Goal: Complete application form

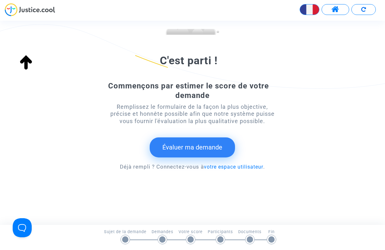
scroll to position [83, 0]
click at [198, 147] on button "Évaluer ma demande" at bounding box center [192, 147] width 85 height 20
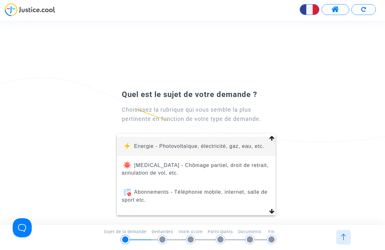
scroll to position [82, 0]
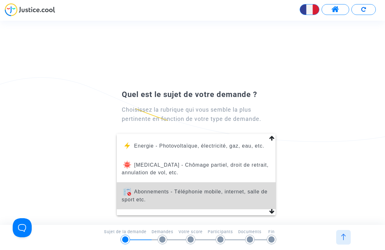
click at [178, 189] on span "Abonnements - Téléphonie mobile, internet, salle de sport etc." at bounding box center [195, 195] width 146 height 13
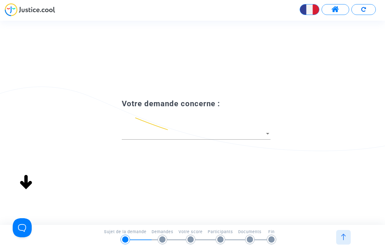
scroll to position [0, 0]
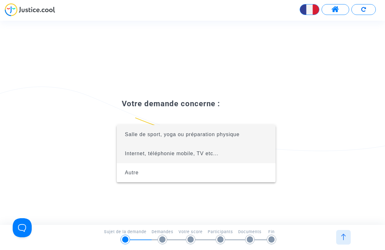
click at [167, 153] on span "Internet, téléphonie mobile, TV etc..." at bounding box center [172, 153] width 94 height 5
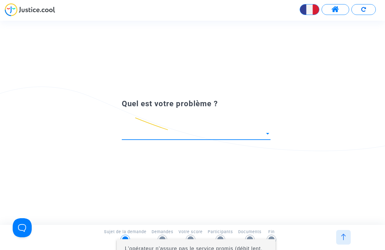
click at [152, 132] on div at bounding box center [192, 125] width 385 height 250
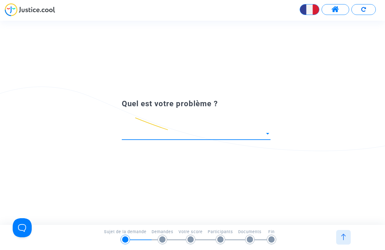
click at [151, 132] on span at bounding box center [193, 133] width 143 height 6
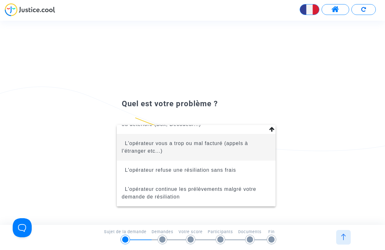
scroll to position [124, 0]
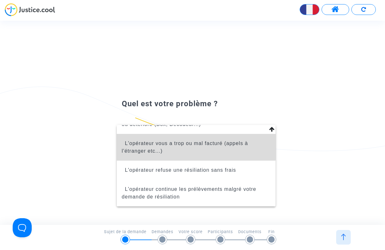
click at [186, 144] on span "L'opérateur vous a trop ou mal facturé (appels à l'étranger etc...)" at bounding box center [185, 146] width 126 height 13
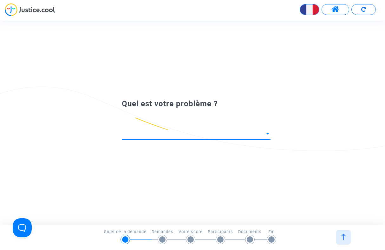
scroll to position [86, 0]
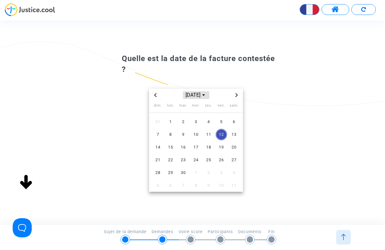
click at [205, 95] on icon "Choose month and year" at bounding box center [204, 95] width 3 height 2
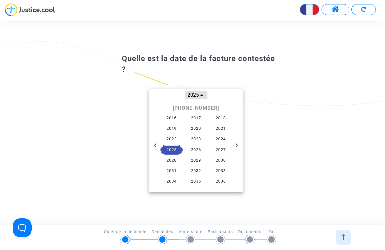
click at [202, 96] on icon "Change to month view" at bounding box center [202, 95] width 3 height 3
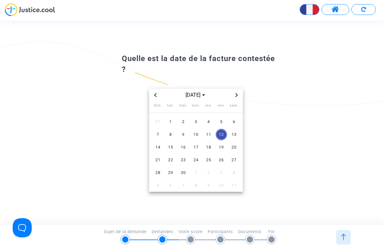
click at [155, 95] on icon "Previous month" at bounding box center [156, 95] width 2 height 4
click at [159, 146] on span "10" at bounding box center [157, 146] width 11 height 11
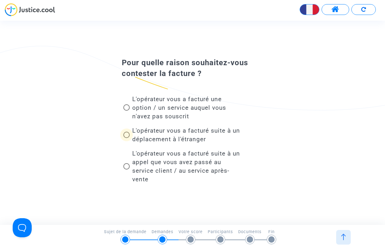
click at [127, 135] on span at bounding box center [127, 134] width 6 height 6
click at [127, 138] on input "L'opérateur vous a facturé suite à un déplacement à l'étranger" at bounding box center [126, 138] width 0 height 0
radio input "true"
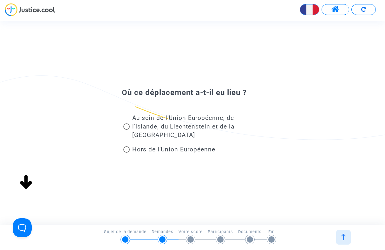
scroll to position [0, 0]
click at [128, 149] on span at bounding box center [127, 149] width 6 height 6
click at [127, 152] on input "Hors de l'Union Européenne" at bounding box center [126, 152] width 0 height 0
radio input "true"
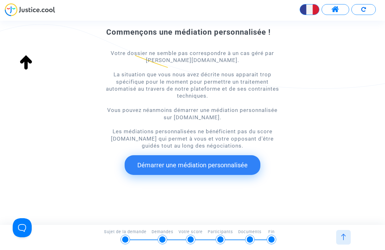
scroll to position [53, 0]
click at [202, 162] on button "Démarrer une médiation personnalisée" at bounding box center [193, 165] width 136 height 20
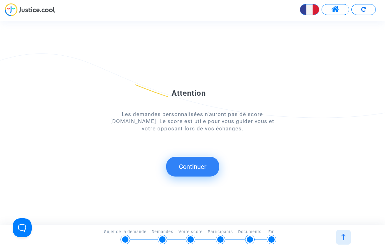
click at [195, 166] on button "Continuer" at bounding box center [192, 167] width 53 height 20
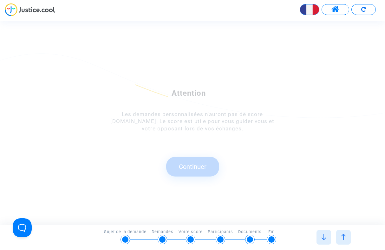
scroll to position [0, 0]
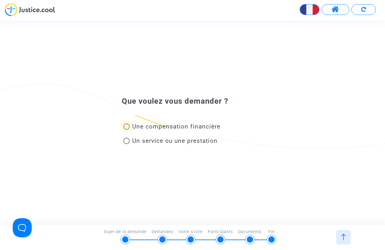
click at [127, 125] on span at bounding box center [127, 126] width 6 height 6
click at [127, 130] on input "Une compensation financière" at bounding box center [126, 130] width 0 height 0
radio input "true"
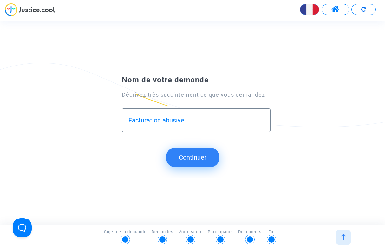
type input "Facturation abusive"
click at [197, 156] on button "Continuer" at bounding box center [192, 157] width 53 height 20
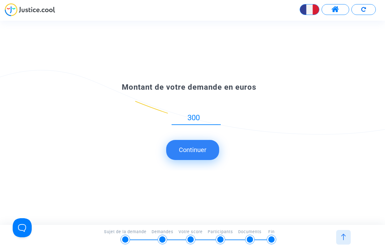
type input "300"
click at [200, 151] on button "Continuer" at bounding box center [192, 150] width 53 height 20
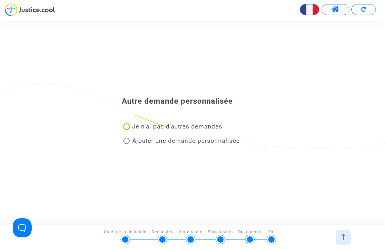
click at [127, 127] on span at bounding box center [127, 126] width 6 height 6
click at [127, 130] on input "Je n'ai pas d'autres demandes" at bounding box center [126, 130] width 0 height 0
radio input "true"
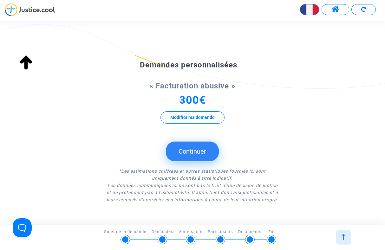
scroll to position [123, 0]
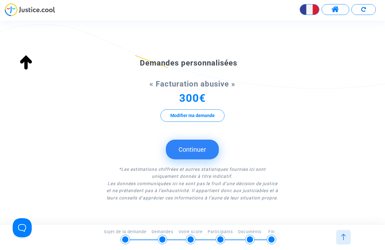
click at [197, 148] on button "Continuer" at bounding box center [192, 149] width 53 height 20
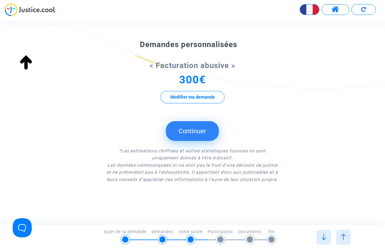
scroll to position [147, 0]
click at [197, 123] on button "Continuer" at bounding box center [192, 131] width 53 height 20
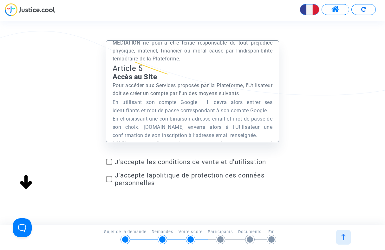
click at [109, 160] on span at bounding box center [109, 161] width 6 height 6
click at [109, 165] on input "J'accepte les conditions de vente et d'utilisation" at bounding box center [109, 165] width 0 height 0
checkbox input "true"
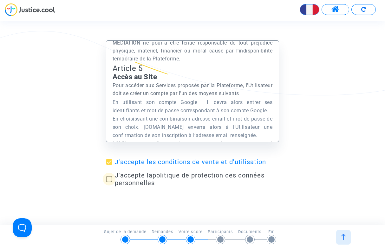
click at [110, 179] on span at bounding box center [109, 179] width 6 height 6
click at [109, 182] on input "J'accepte la politique de protection des données personnelles" at bounding box center [109, 182] width 0 height 0
checkbox input "true"
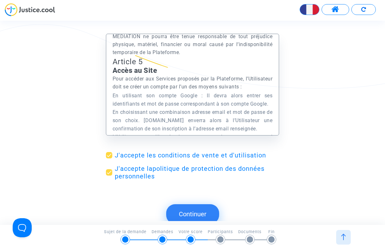
click at [191, 212] on button "Continuer" at bounding box center [192, 214] width 53 height 20
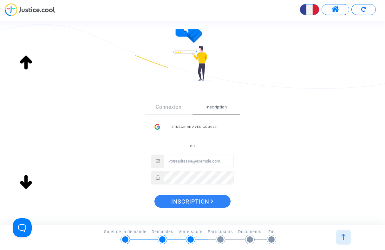
scroll to position [34, 0]
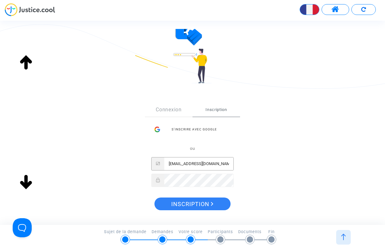
type input "ger34@online.fr"
click at [201, 204] on span "Inscription" at bounding box center [192, 203] width 42 height 13
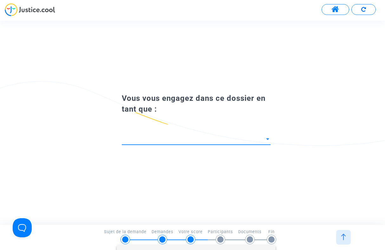
click at [162, 132] on div at bounding box center [192, 125] width 385 height 250
click at [269, 138] on div at bounding box center [267, 139] width 3 height 2
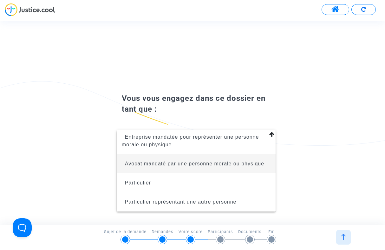
scroll to position [29, 0]
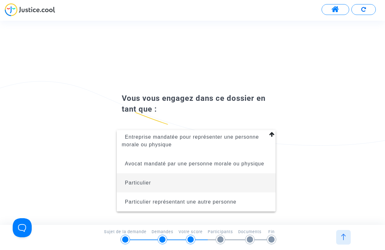
click at [146, 180] on span "Particulier" at bounding box center [138, 182] width 26 height 5
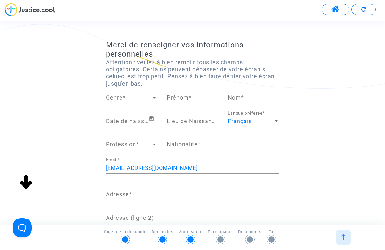
scroll to position [0, 0]
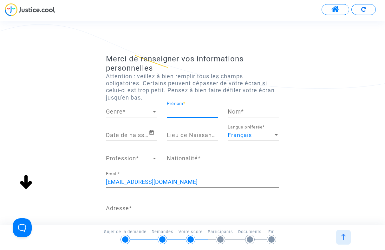
click at [180, 111] on input "Prénom *" at bounding box center [192, 111] width 51 height 6
type input "Gerald"
click at [242, 111] on input "Francois" at bounding box center [253, 111] width 51 height 6
type input "François"
click at [131, 134] on input "Date de naissance *" at bounding box center [127, 135] width 43 height 6
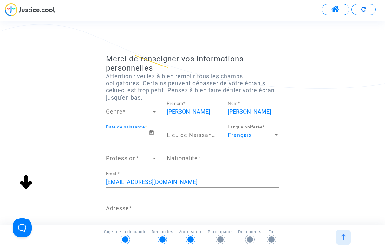
click at [114, 132] on input "Date de naissance *" at bounding box center [127, 135] width 43 height 6
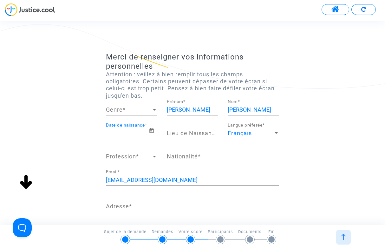
click at [114, 133] on input "Date de naissance *" at bounding box center [127, 133] width 43 height 6
click at [117, 133] on input "Date de naissance *" at bounding box center [127, 133] width 43 height 6
click at [152, 130] on icon "Open calendar" at bounding box center [152, 130] width 6 height 8
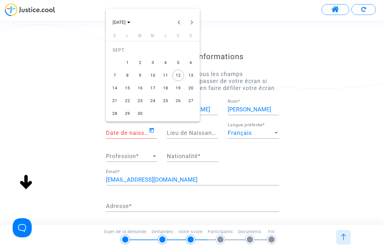
click at [165, 86] on div "18" at bounding box center [165, 87] width 11 height 11
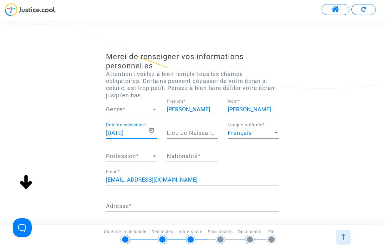
click at [136, 131] on input "18/09/2025" at bounding box center [127, 133] width 43 height 6
click at [135, 131] on input "18/09/2025" at bounding box center [127, 133] width 43 height 6
click at [150, 130] on icon "Open calendar" at bounding box center [152, 130] width 6 height 8
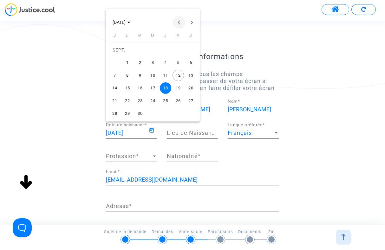
click at [179, 22] on button "Previous month" at bounding box center [179, 22] width 13 height 13
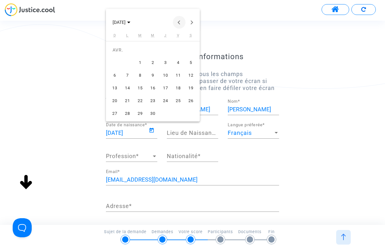
click at [179, 22] on button "Previous month" at bounding box center [179, 22] width 13 height 13
click at [131, 23] on polygon "Choose month and year" at bounding box center [128, 23] width 3 height 2
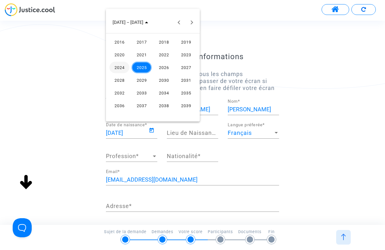
scroll to position [0, 0]
click at [145, 22] on polygon "Choose date" at bounding box center [146, 23] width 3 height 2
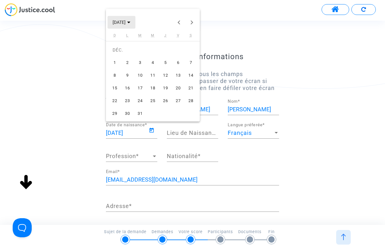
click at [136, 21] on button "DÉC. 2024" at bounding box center [122, 22] width 28 height 13
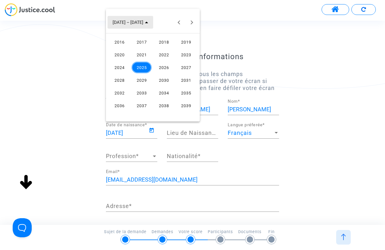
click at [145, 22] on icon "Choose date" at bounding box center [146, 23] width 3 height 2
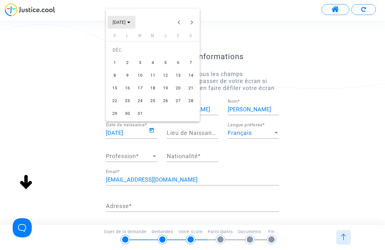
click at [136, 21] on button "DÉC. 2024" at bounding box center [122, 22] width 28 height 13
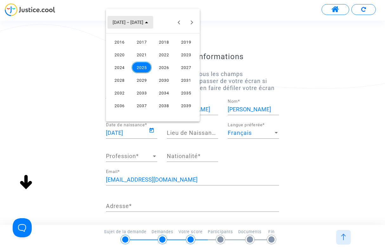
click at [141, 22] on button "2016 – 2039" at bounding box center [131, 22] width 46 height 13
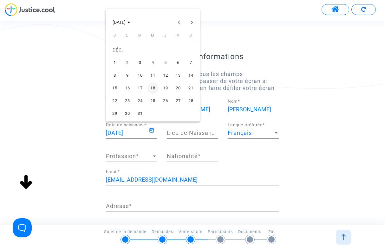
scroll to position [0, 0]
click at [136, 21] on button "DÉC. 2024" at bounding box center [122, 22] width 28 height 13
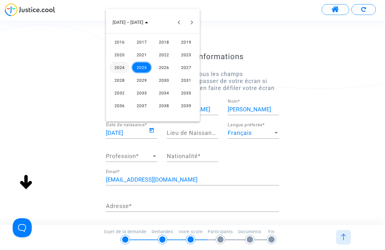
scroll to position [0, 0]
click at [179, 22] on button "Previous 24 years" at bounding box center [179, 22] width 13 height 13
click at [166, 78] on div "1958" at bounding box center [164, 79] width 20 height 11
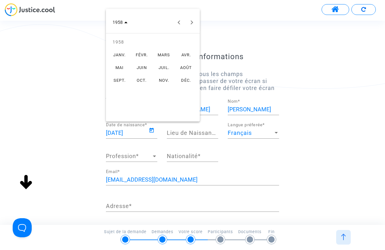
click at [119, 80] on div "SEPT." at bounding box center [120, 79] width 20 height 11
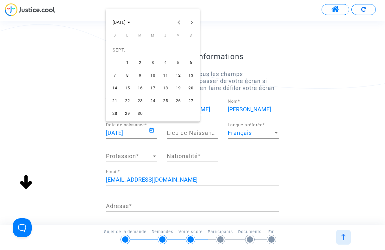
click at [278, 94] on div at bounding box center [192, 125] width 385 height 250
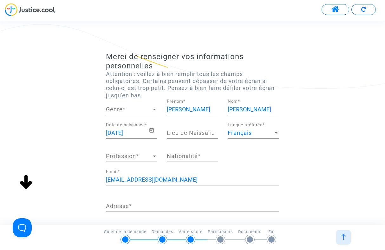
click at [131, 131] on input "18/09/2025" at bounding box center [127, 133] width 43 height 6
click at [152, 129] on icon "Open calendar" at bounding box center [152, 130] width 4 height 5
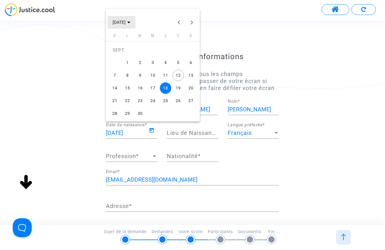
click at [131, 23] on polygon "Choose month and year" at bounding box center [128, 23] width 3 height 2
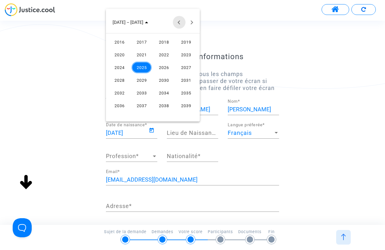
click at [179, 22] on button "Previous 24 years" at bounding box center [179, 22] width 13 height 13
click at [178, 22] on button "Previous 24 years" at bounding box center [179, 22] width 13 height 13
click at [162, 81] on div "1958" at bounding box center [164, 79] width 20 height 11
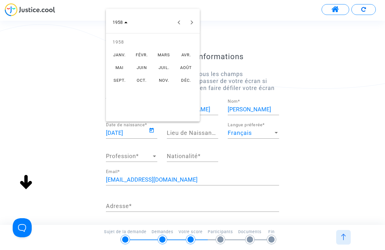
click at [119, 80] on div "SEPT." at bounding box center [120, 79] width 20 height 11
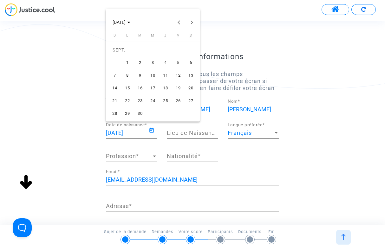
click at [166, 87] on div "18" at bounding box center [165, 87] width 11 height 11
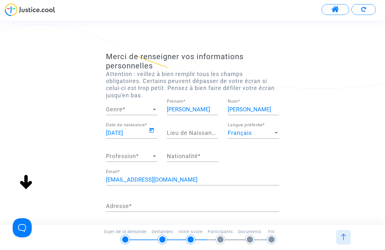
type input "18/09/1958"
click at [185, 131] on input "Lieu de Naissance *" at bounding box center [192, 133] width 51 height 6
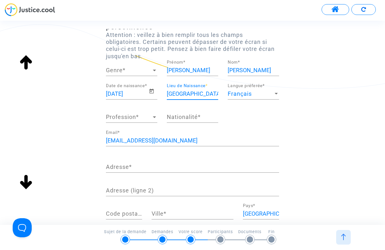
scroll to position [49, 0]
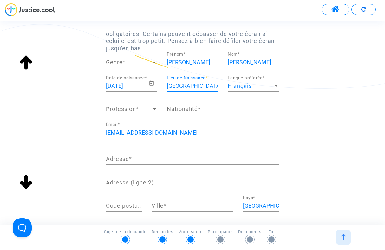
type input "paris"
click at [154, 109] on div at bounding box center [155, 109] width 6 height 6
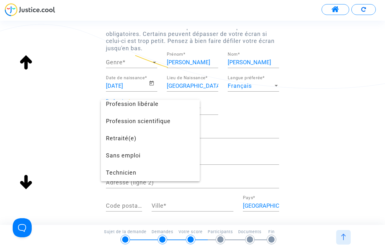
scroll to position [593, 0]
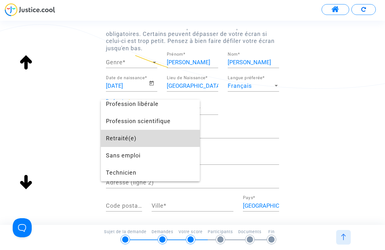
click at [128, 140] on span "Retraité(e)" at bounding box center [150, 138] width 89 height 17
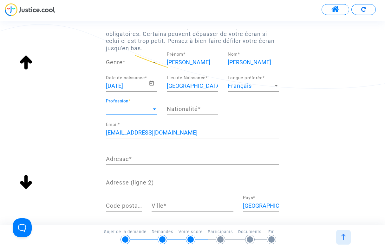
scroll to position [497, 0]
click at [190, 110] on input "Nationalité *" at bounding box center [192, 109] width 51 height 6
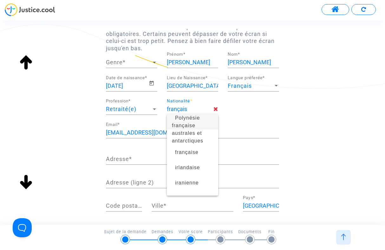
scroll to position [49, 0]
click at [189, 151] on span "française" at bounding box center [186, 151] width 23 height 5
type input "française"
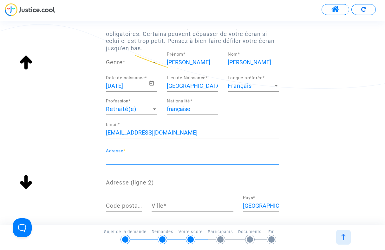
scroll to position [50, 0]
type input "2"
click at [127, 158] on input "201 Av. Justice" at bounding box center [189, 158] width 167 height 6
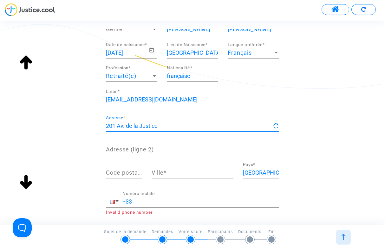
type input "201 Av. de la Justice"
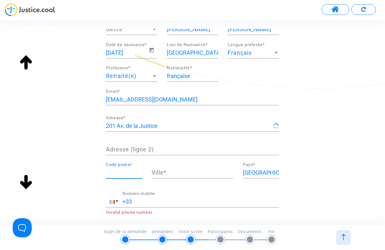
click at [134, 173] on input "Code postal *" at bounding box center [124, 172] width 36 height 6
type input "74000"
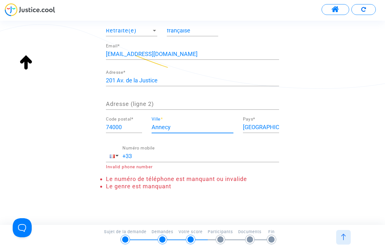
scroll to position [128, 0]
type input "Annecy"
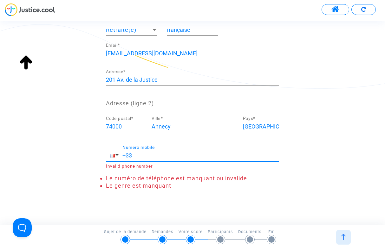
scroll to position [98, 0]
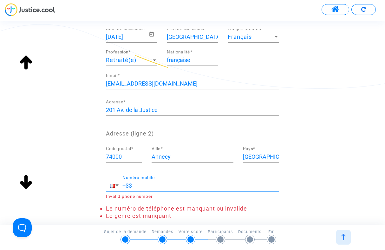
click at [140, 186] on input "+33" at bounding box center [201, 185] width 157 height 6
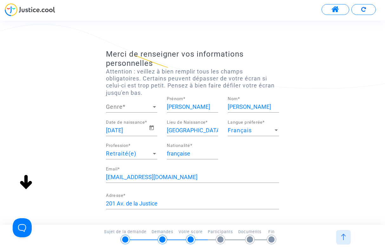
scroll to position [4, 0]
type input "+33 0781637455"
click at [154, 107] on div at bounding box center [154, 108] width 3 height 2
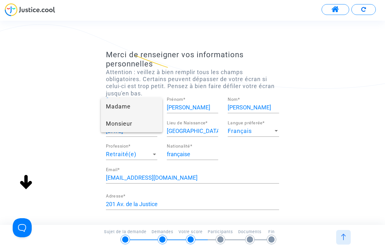
click at [123, 124] on span "Monsieur" at bounding box center [131, 123] width 51 height 17
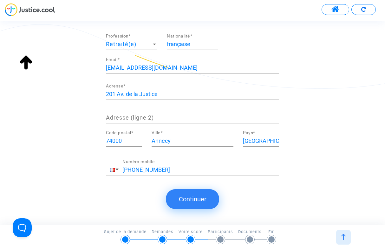
scroll to position [114, 0]
click at [200, 198] on button "Continuer" at bounding box center [192, 199] width 53 height 20
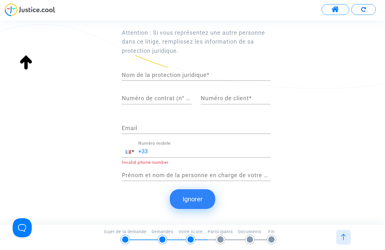
scroll to position [111, 0]
click at [195, 199] on button "Ignorer" at bounding box center [192, 199] width 45 height 20
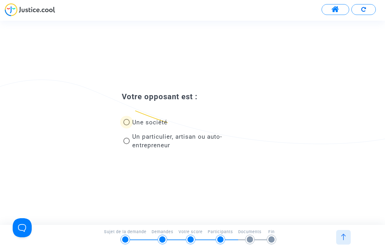
click at [128, 123] on span at bounding box center [127, 122] width 6 height 6
click at [127, 125] on input "Une société" at bounding box center [126, 125] width 0 height 0
radio input "true"
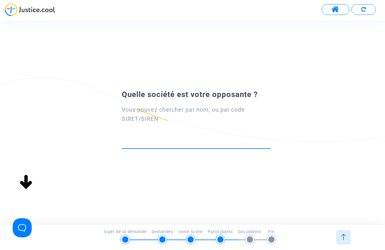
scroll to position [0, 0]
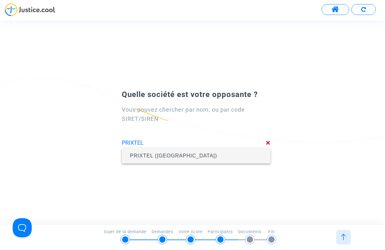
click at [178, 156] on span "PRIXTEL (AIX-EN-PROVENCE)" at bounding box center [173, 155] width 87 height 5
type input "PRIXTEL (AIX-EN-PROVENCE)"
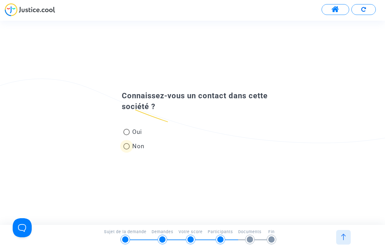
click at [128, 145] on span at bounding box center [127, 146] width 6 height 6
click at [127, 149] on input "Non" at bounding box center [126, 149] width 0 height 0
radio input "true"
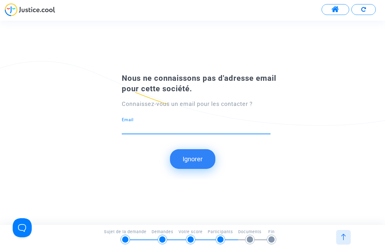
click at [140, 126] on input "Email" at bounding box center [196, 127] width 149 height 6
click at [191, 158] on button "Ignorer" at bounding box center [192, 159] width 45 height 20
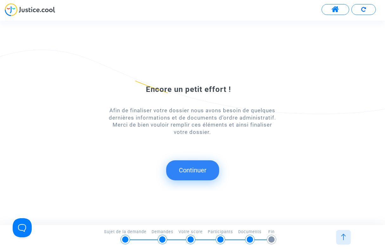
click at [194, 170] on button "Continuer" at bounding box center [192, 170] width 53 height 20
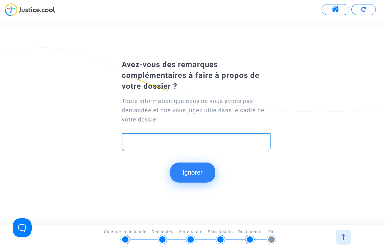
click at [143, 140] on p "Rich Text Editor, main" at bounding box center [196, 142] width 142 height 8
click at [193, 171] on button "Ignorer" at bounding box center [192, 172] width 45 height 20
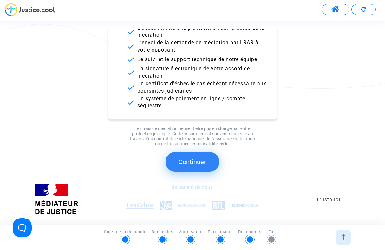
scroll to position [93, 0]
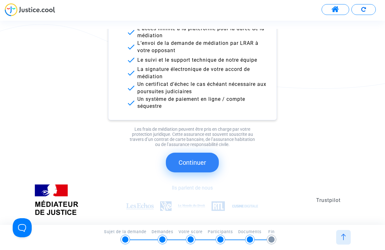
click at [198, 160] on button "Continuer" at bounding box center [192, 162] width 53 height 20
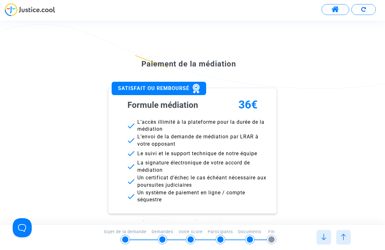
scroll to position [0, 0]
click at [337, 8] on span at bounding box center [336, 9] width 8 height 8
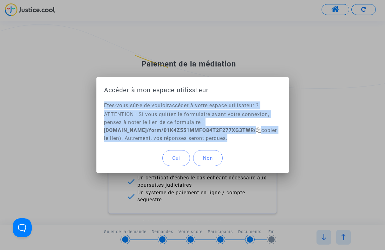
drag, startPoint x: 104, startPoint y: 104, endPoint x: 237, endPoint y: 135, distance: 136.6
click at [248, 139] on div "Etes-vous sûr·e de vouloir accéder à votre espace utilisateur ? ATTENTION : Si …" at bounding box center [193, 122] width 193 height 42
copy div "Etes-vous sûr·e de vouloir accéder à votre espace utilisateur ? ATTENTION : Si …"
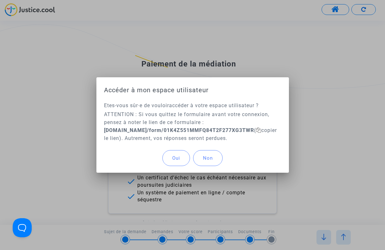
click at [276, 146] on div "Oui Non" at bounding box center [193, 157] width 178 height 29
click at [269, 129] on span "copier le lien" at bounding box center [190, 134] width 173 height 14
click at [179, 157] on span "Oui" at bounding box center [176, 158] width 8 height 6
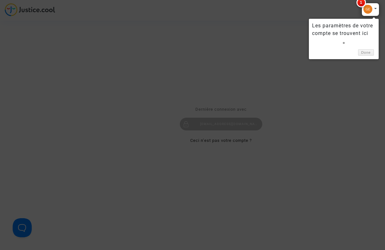
click at [374, 8] on div at bounding box center [371, 9] width 18 height 13
click at [376, 8] on div at bounding box center [371, 9] width 18 height 13
click at [369, 51] on link "Done" at bounding box center [366, 52] width 16 height 7
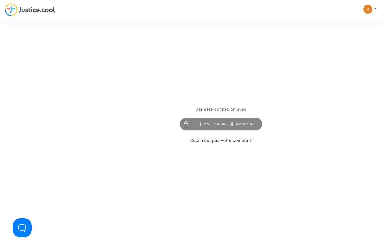
click at [206, 120] on div "ger34@online.fr" at bounding box center [221, 124] width 83 height 13
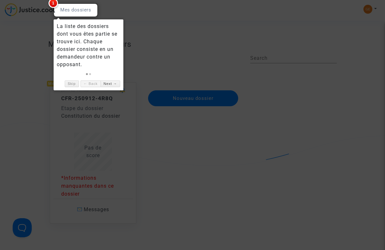
click at [139, 46] on div at bounding box center [192, 125] width 385 height 250
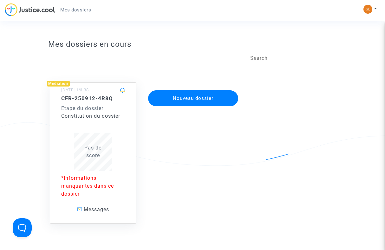
click at [376, 8] on button at bounding box center [371, 9] width 14 height 10
click at [359, 41] on link "Déconnexion" at bounding box center [352, 43] width 50 height 10
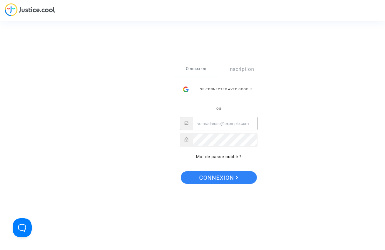
drag, startPoint x: 219, startPoint y: 124, endPoint x: 251, endPoint y: 124, distance: 32.4
type input "[EMAIL_ADDRESS][DOMAIN_NAME]"
click at [224, 176] on span "Connexion" at bounding box center [218, 177] width 39 height 13
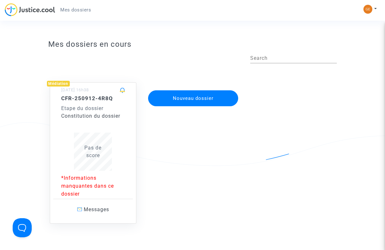
click at [376, 8] on button at bounding box center [371, 9] width 14 height 10
click at [353, 43] on link "Déconnexion" at bounding box center [352, 43] width 50 height 10
